Goal: Information Seeking & Learning: Learn about a topic

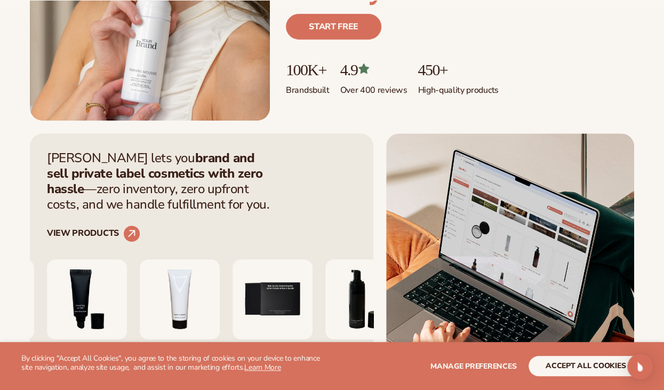
scroll to position [246, 0]
click at [553, 361] on button "accept all cookies" at bounding box center [585, 366] width 114 height 20
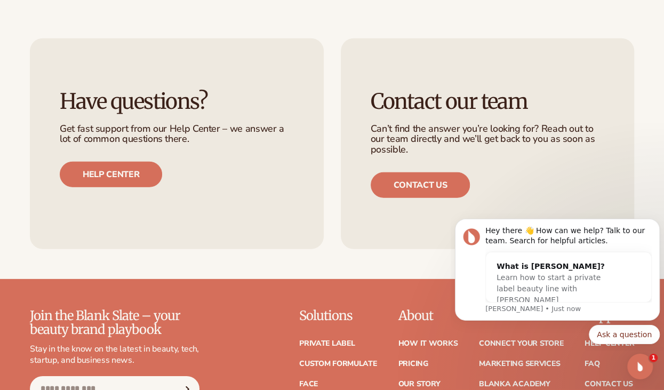
scroll to position [4131, 0]
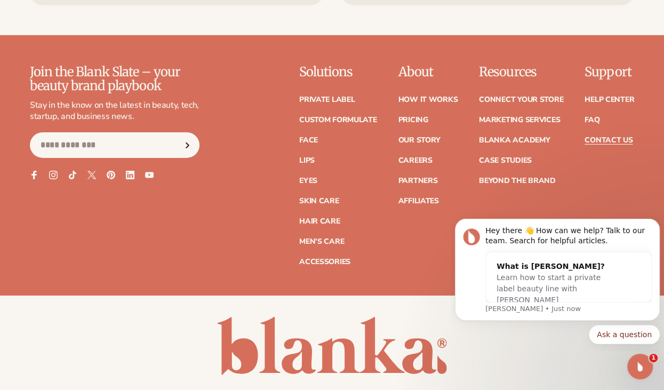
click at [621, 136] on link "Contact Us" at bounding box center [608, 139] width 48 height 7
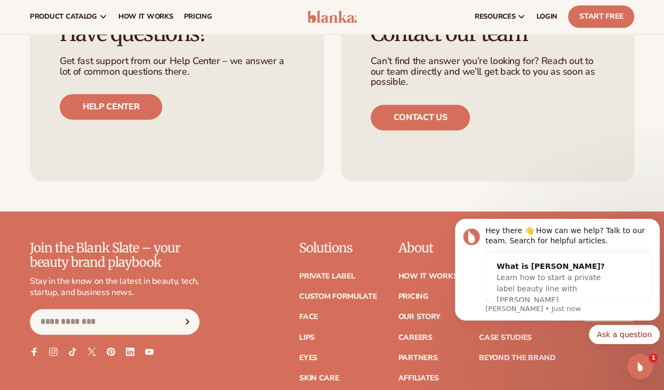
scroll to position [746, 0]
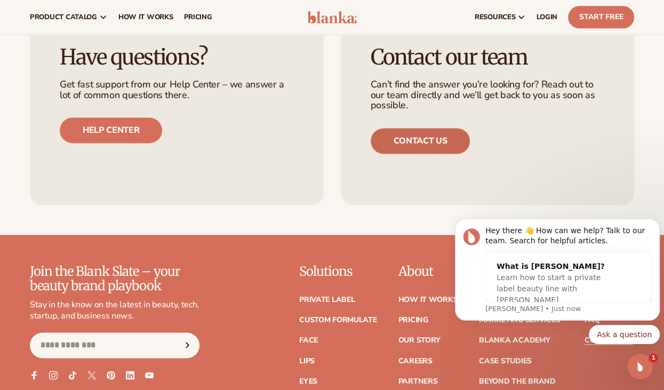
click at [382, 140] on link "Contact us" at bounding box center [421, 141] width 100 height 26
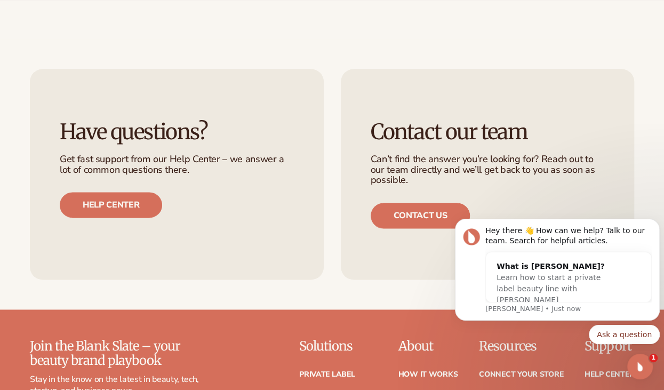
scroll to position [672, 0]
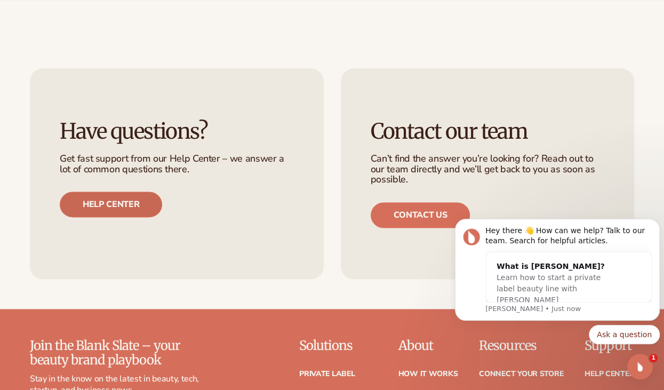
click at [130, 197] on link "Help center" at bounding box center [111, 204] width 102 height 26
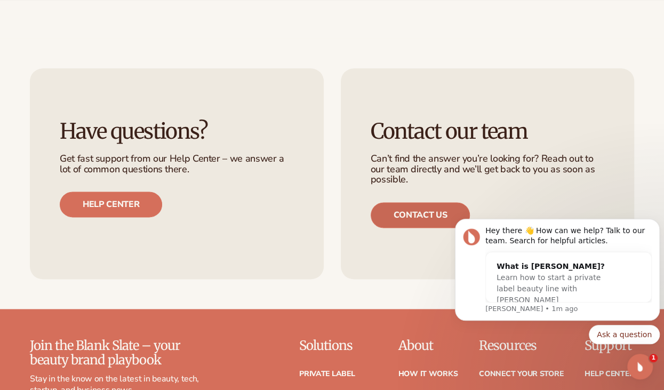
click at [437, 209] on link "Contact us" at bounding box center [421, 215] width 100 height 26
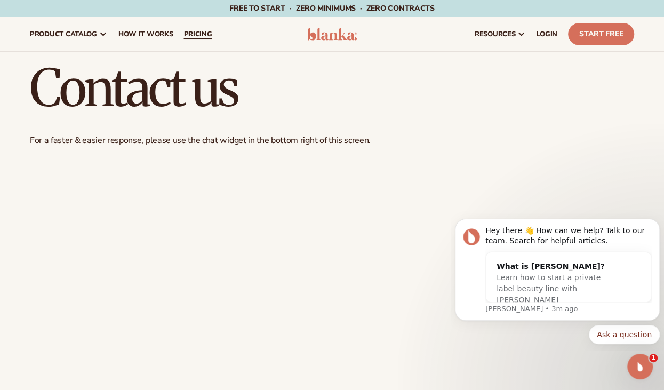
click at [197, 34] on span "pricing" at bounding box center [197, 34] width 28 height 9
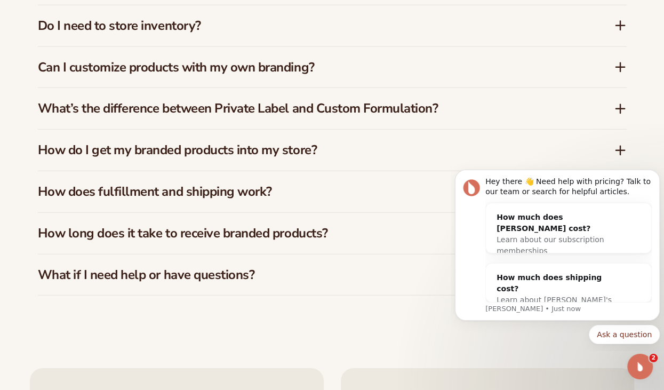
scroll to position [1617, 0]
click at [425, 73] on h3 "Can I customize products with my own branding?" at bounding box center [310, 67] width 544 height 15
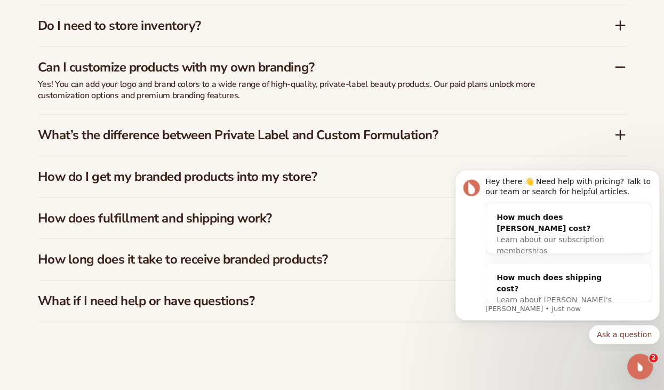
click at [425, 73] on h3 "Can I customize products with my own branding?" at bounding box center [310, 67] width 544 height 15
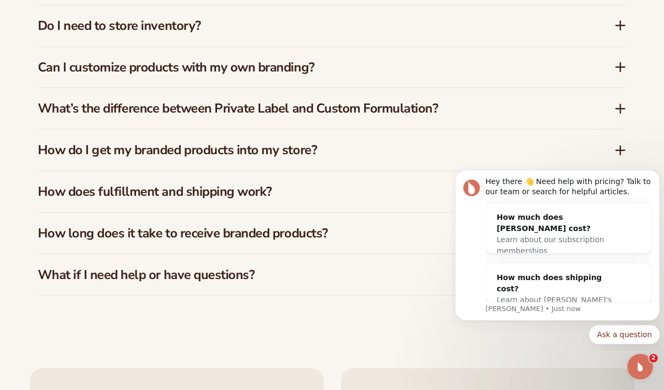
click at [415, 111] on h3 "What’s the difference between Private Label and Custom Formulation?" at bounding box center [310, 108] width 544 height 15
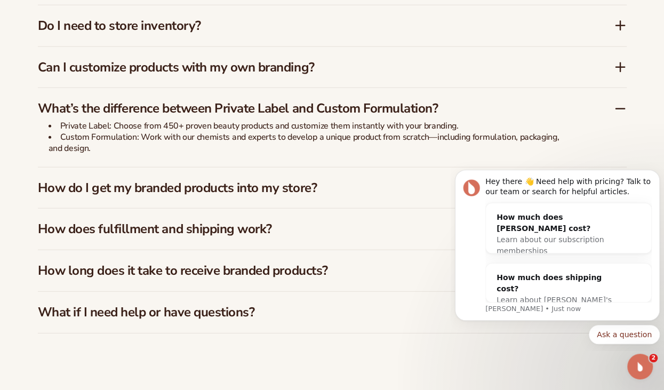
click at [415, 111] on h3 "What’s the difference between Private Label and Custom Formulation?" at bounding box center [310, 108] width 544 height 15
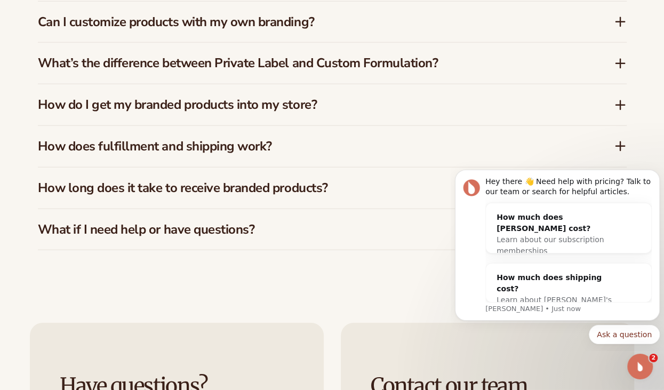
scroll to position [1663, 0]
